Goal: Navigation & Orientation: Go to known website

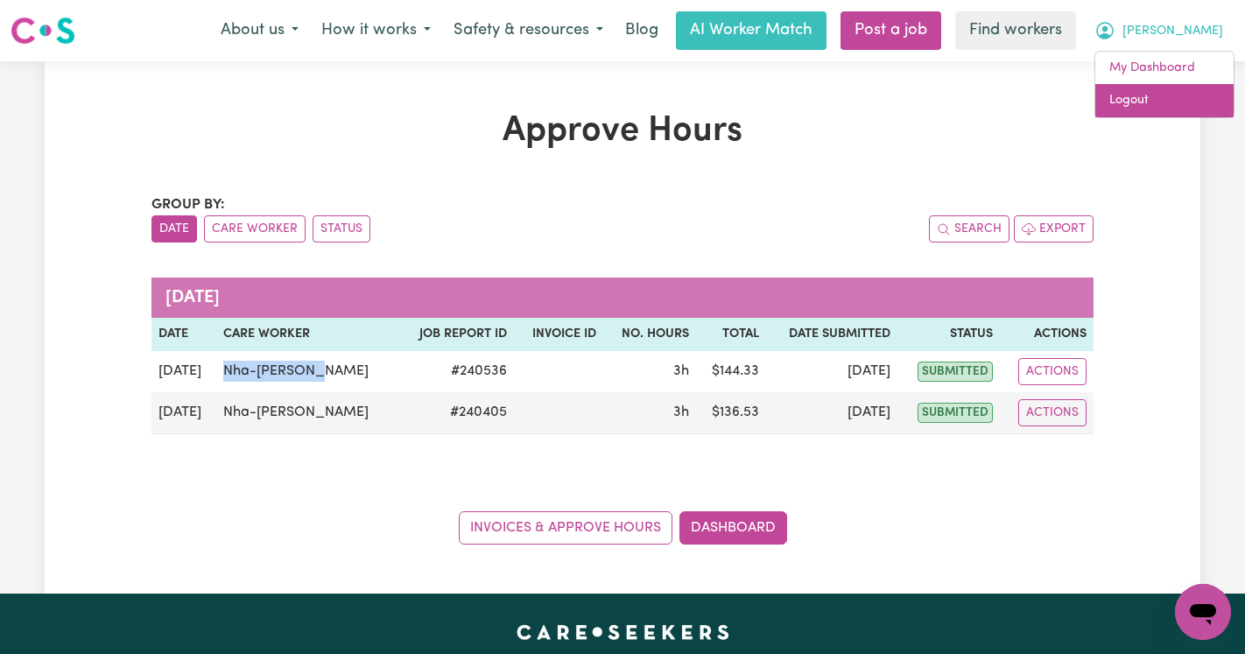
click at [1173, 97] on link "Logout" at bounding box center [1165, 100] width 138 height 33
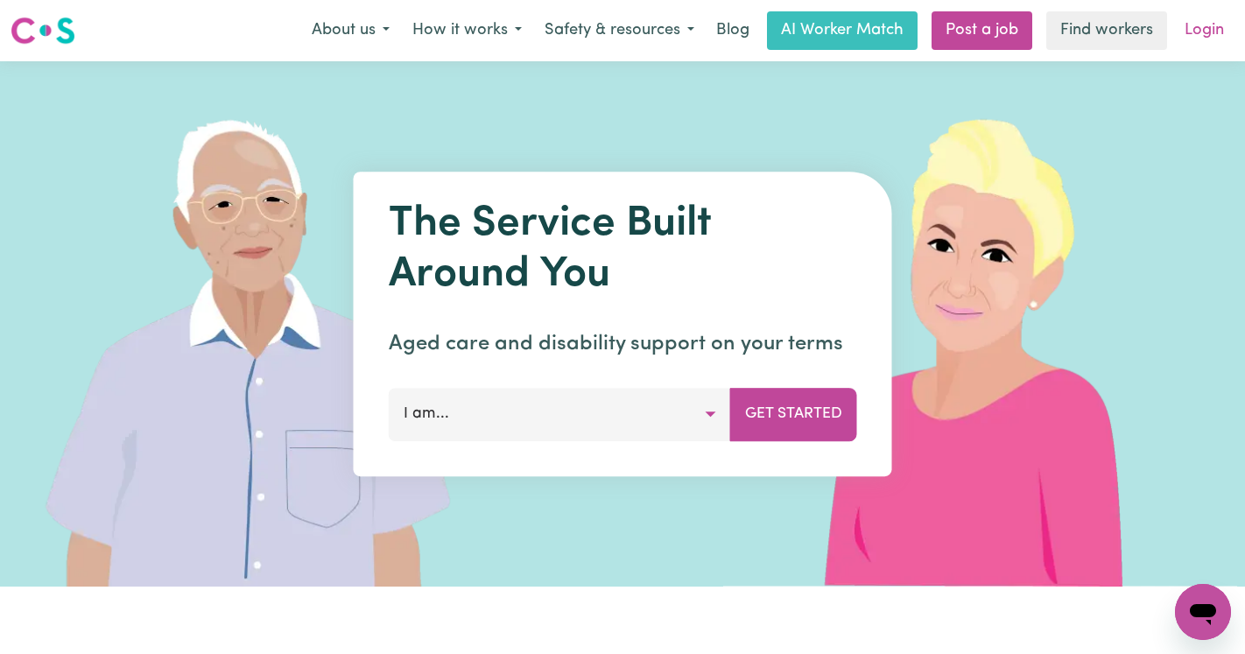
click at [1200, 43] on link "Login" at bounding box center [1204, 30] width 60 height 39
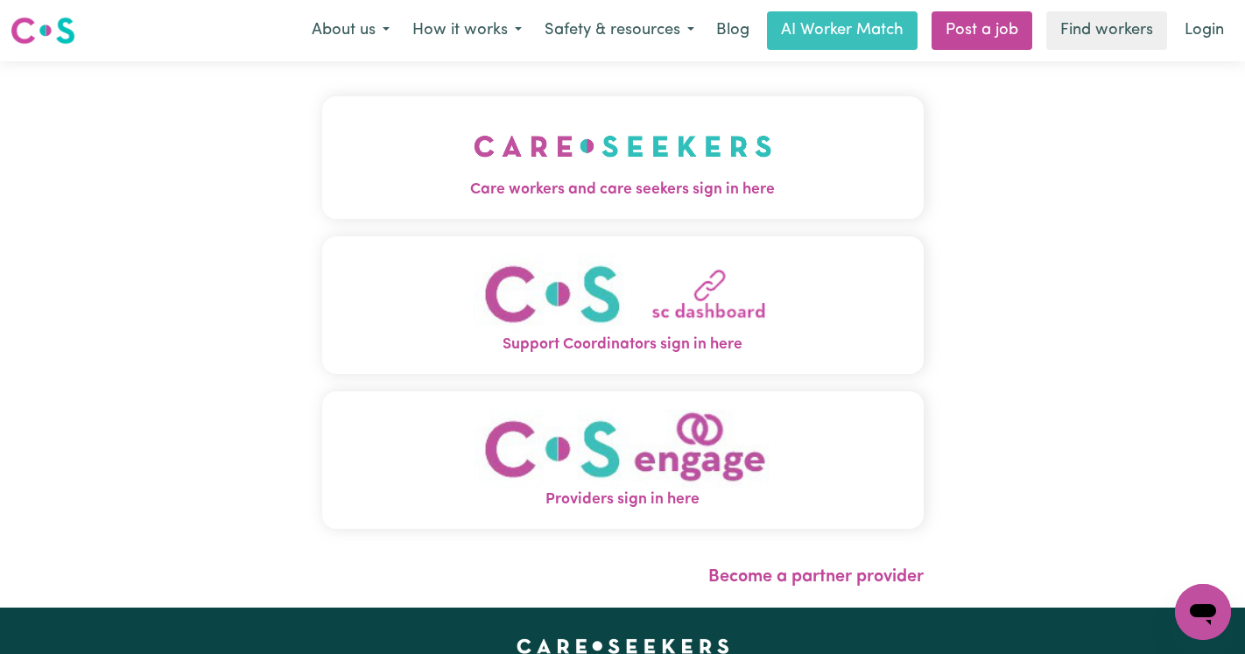
click at [504, 127] on img "Care workers and care seekers sign in here" at bounding box center [623, 146] width 299 height 65
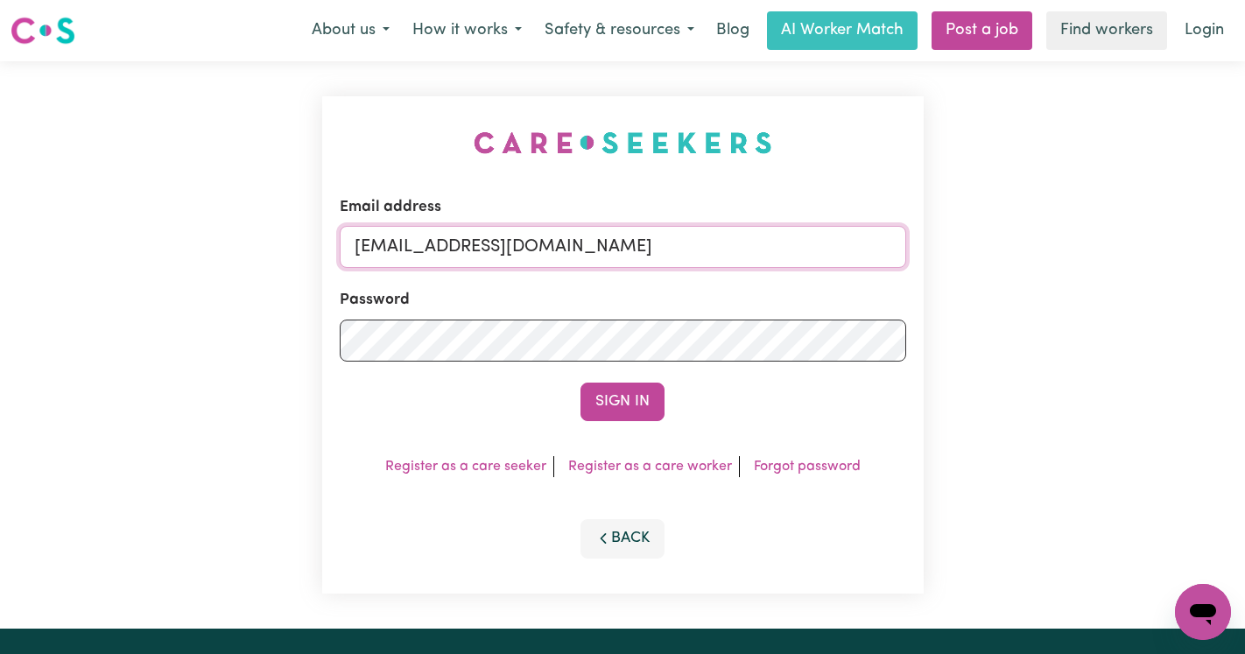
drag, startPoint x: 779, startPoint y: 252, endPoint x: 443, endPoint y: 248, distance: 336.3
click at [443, 248] on input "[EMAIL_ADDRESS][DOMAIN_NAME]" at bounding box center [623, 247] width 567 height 42
type input "[EMAIL_ADDRESS][DOMAIN_NAME]"
click at [581, 383] on button "Sign In" at bounding box center [623, 402] width 84 height 39
